Goal: Transaction & Acquisition: Purchase product/service

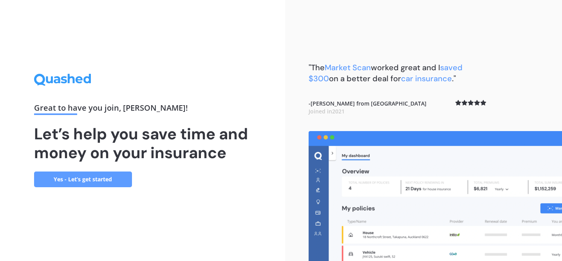
click at [96, 175] on link "Yes - Let’s get started" at bounding box center [83, 179] width 98 height 16
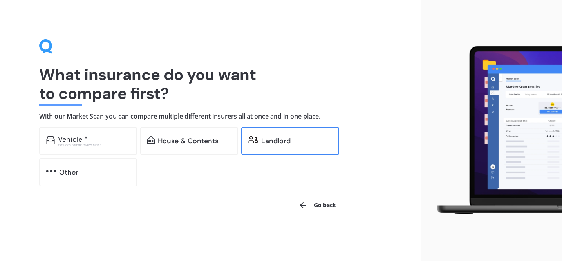
click at [277, 133] on div "Landlord" at bounding box center [290, 141] width 98 height 28
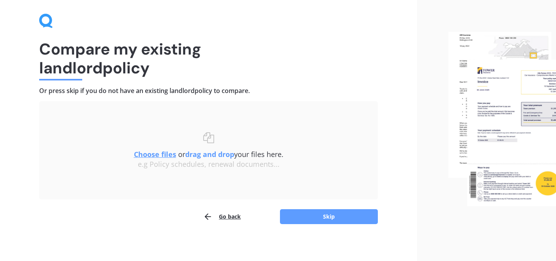
scroll to position [28, 0]
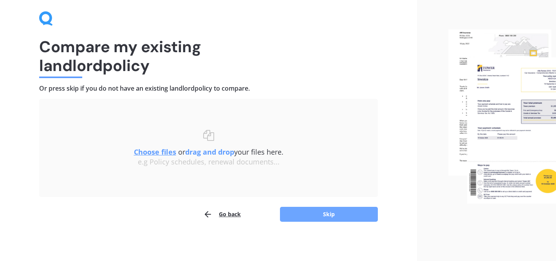
click at [329, 217] on button "Skip" at bounding box center [329, 213] width 98 height 15
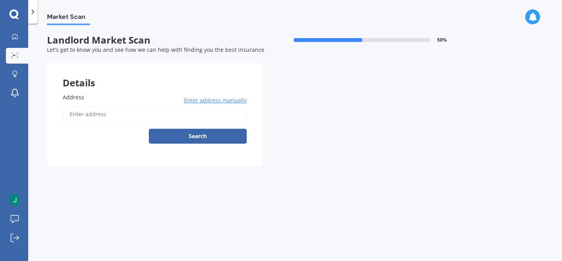
click at [190, 122] on input "Address" at bounding box center [155, 114] width 184 height 16
type input "[STREET_ADDRESS][PERSON_NAME][PERSON_NAME]"
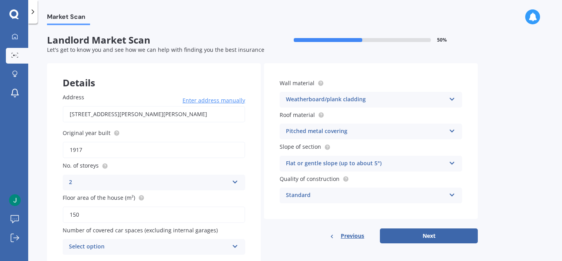
scroll to position [31, 0]
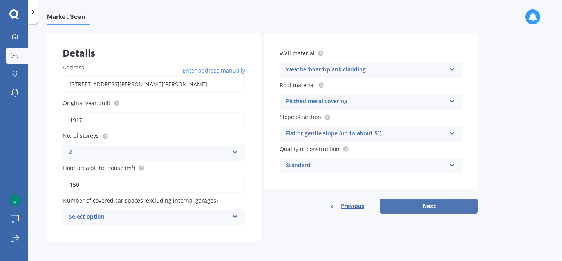
click at [399, 200] on button "Next" at bounding box center [429, 205] width 98 height 15
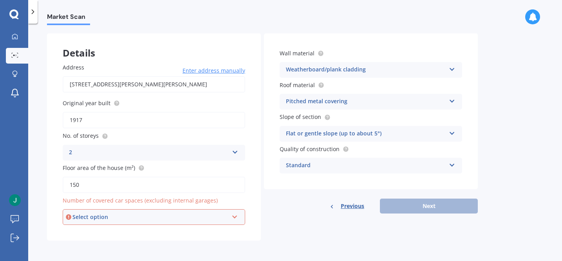
click at [195, 221] on div "Select option" at bounding box center [150, 216] width 156 height 9
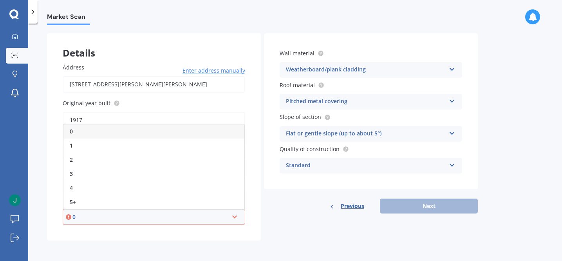
click at [105, 131] on div "0" at bounding box center [153, 131] width 181 height 14
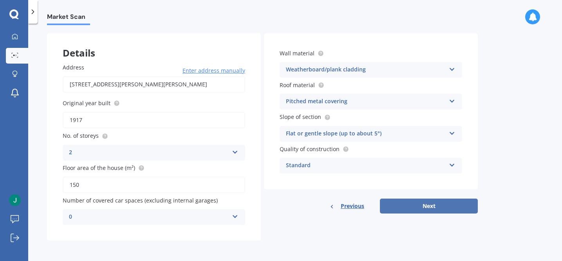
click at [422, 205] on button "Next" at bounding box center [429, 205] width 98 height 15
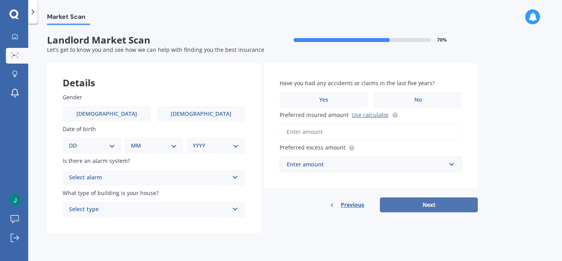
scroll to position [0, 0]
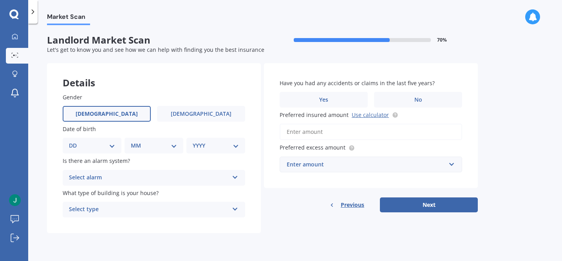
click at [139, 110] on label "[DEMOGRAPHIC_DATA]" at bounding box center [107, 114] width 88 height 16
click at [0, 0] on input "[DEMOGRAPHIC_DATA]" at bounding box center [0, 0] width 0 height 0
click at [104, 147] on select "DD 01 02 03 04 05 06 07 08 09 10 11 12 13 14 15 16 17 18 19 20 21 22 23 24 25 2…" at bounding box center [92, 145] width 46 height 9
select select "20"
click at [75, 141] on select "DD 01 02 03 04 05 06 07 08 09 10 11 12 13 14 15 16 17 18 19 20 21 22 23 24 25 2…" at bounding box center [92, 145] width 46 height 9
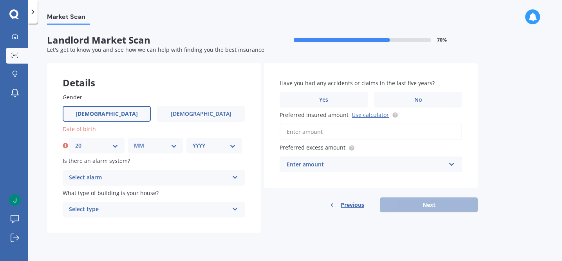
click at [134, 147] on select "MM 01 02 03 04 05 06 07 08 09 10 11 12" at bounding box center [155, 145] width 43 height 9
select select "04"
click at [134, 141] on select "MM 01 02 03 04 05 06 07 08 09 10 11 12" at bounding box center [155, 145] width 43 height 9
click at [217, 134] on div "Date of birth DD 01 02 03 04 05 06 07 08 09 10 11 12 13 14 15 16 17 18 19 20 21…" at bounding box center [154, 139] width 183 height 29
click at [217, 142] on select "YYYY 2009 2008 2007 2006 2005 2004 2003 2002 2001 2000 1999 1998 1997 1996 1995…" at bounding box center [214, 145] width 43 height 9
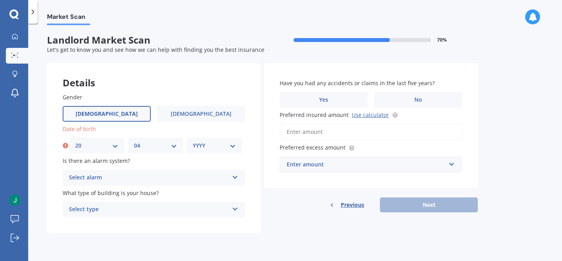
select select "1994"
click at [193, 141] on select "YYYY 2009 2008 2007 2006 2005 2004 2003 2002 2001 2000 1999 1998 1997 1996 1995…" at bounding box center [214, 145] width 43 height 9
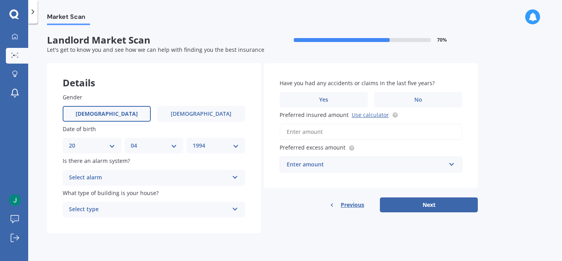
click at [190, 180] on div "Select alarm" at bounding box center [149, 177] width 160 height 9
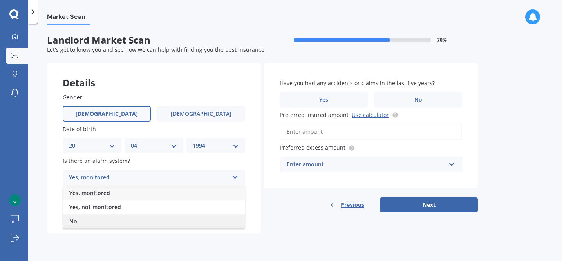
click at [176, 214] on div "No" at bounding box center [154, 221] width 182 height 14
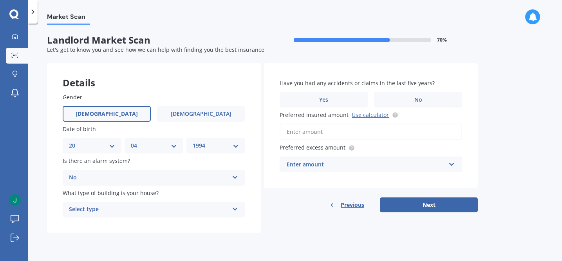
click at [176, 214] on div "Select type" at bounding box center [149, 208] width 160 height 9
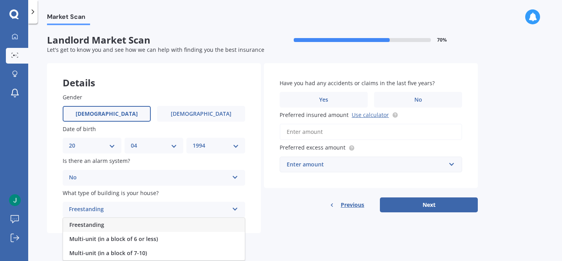
click at [177, 221] on div "Freestanding" at bounding box center [154, 224] width 182 height 14
